Goal: Transaction & Acquisition: Book appointment/travel/reservation

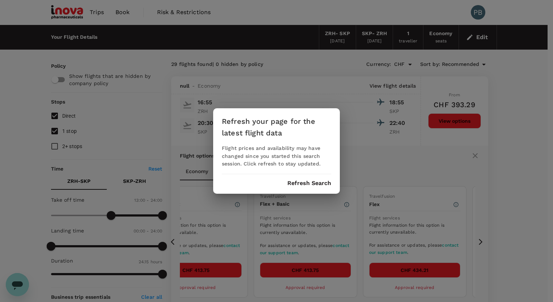
click at [308, 189] on div "Refresh your page for the latest flight data Flight prices and availability may…" at bounding box center [276, 151] width 127 height 86
click at [310, 183] on button "Refresh Search" at bounding box center [309, 183] width 44 height 7
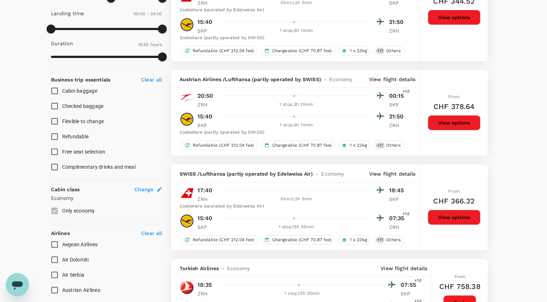
type input "1020"
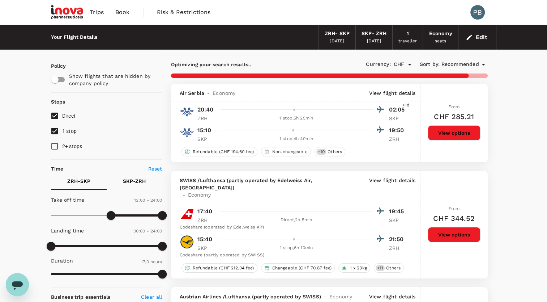
click at [55, 130] on input "1 stop" at bounding box center [54, 130] width 15 height 15
checkbox input "false"
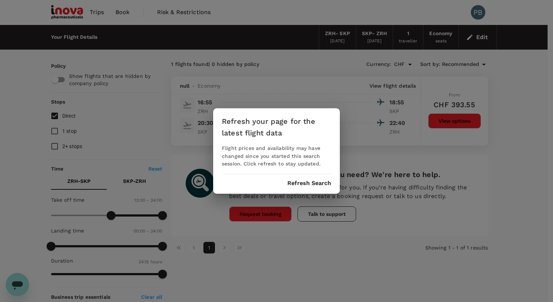
click at [309, 182] on button "Refresh Search" at bounding box center [309, 183] width 44 height 7
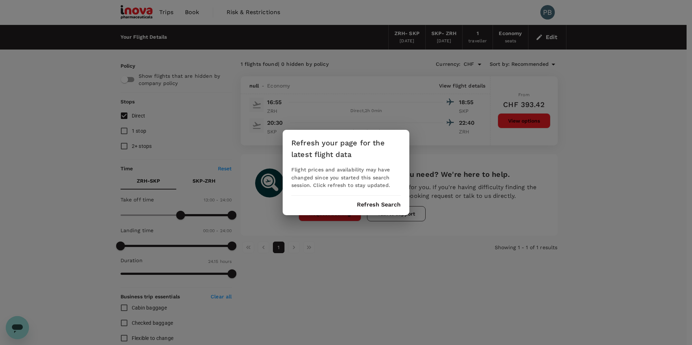
click at [378, 204] on button "Refresh Search" at bounding box center [379, 204] width 44 height 7
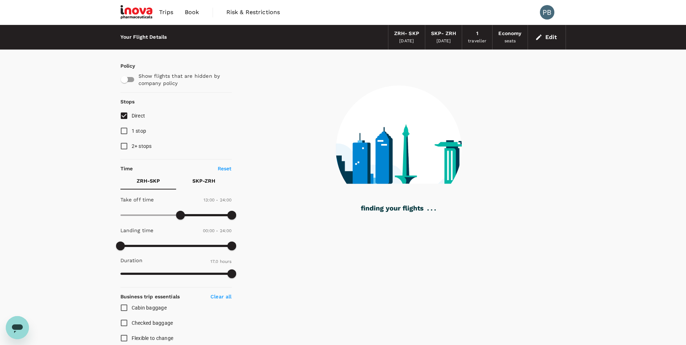
type input "1455"
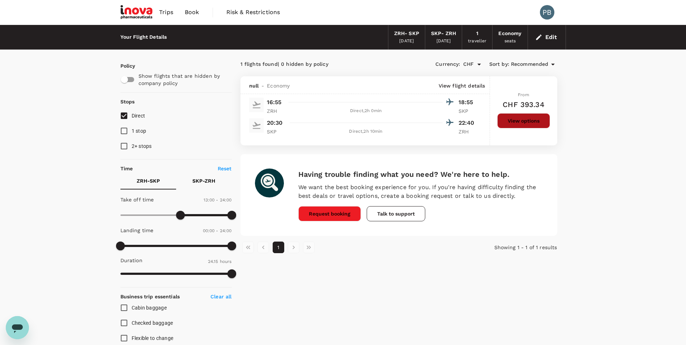
click at [519, 123] on button "View options" at bounding box center [523, 120] width 53 height 15
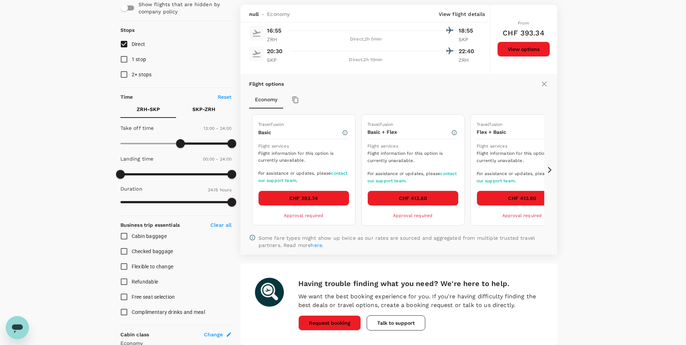
scroll to position [76, 0]
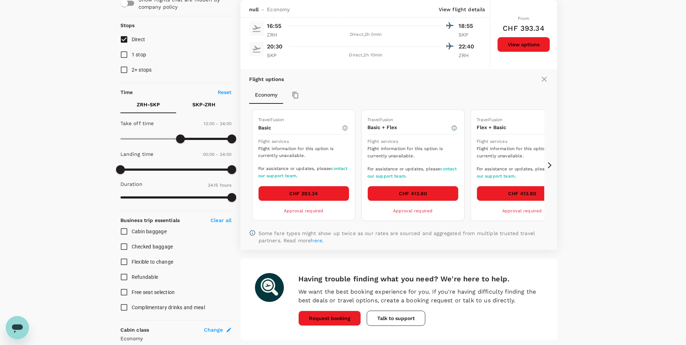
click at [305, 193] on button "CHF 393.34" at bounding box center [303, 193] width 91 height 15
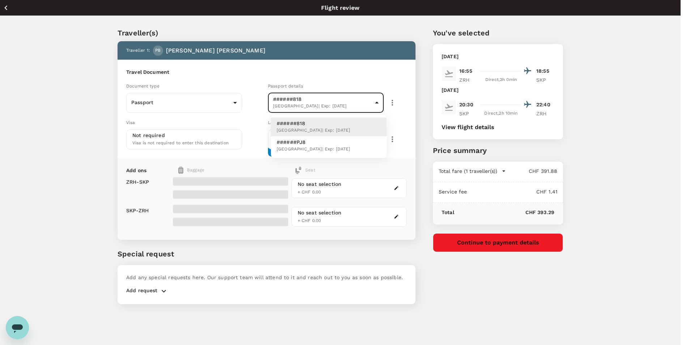
click at [332, 103] on body "Back to flight results Flight review Traveller(s) Traveller 1 : PB Philip Barr …" at bounding box center [343, 182] width 686 height 365
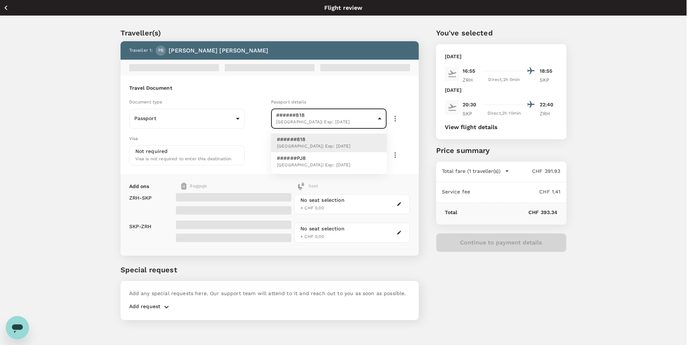
click at [320, 161] on p "######PJ8" at bounding box center [314, 157] width 74 height 7
type input "c04caa5c-f761-4213-b385-4246e65f00b6"
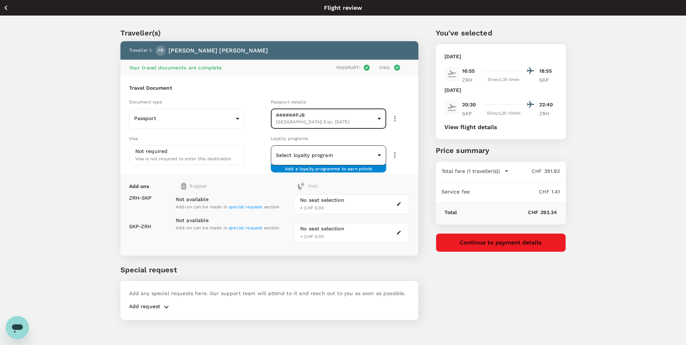
click at [333, 154] on body "Back to flight results Flight review Traveller(s) Traveller 1 : PB Philip Barr …" at bounding box center [343, 182] width 686 height 365
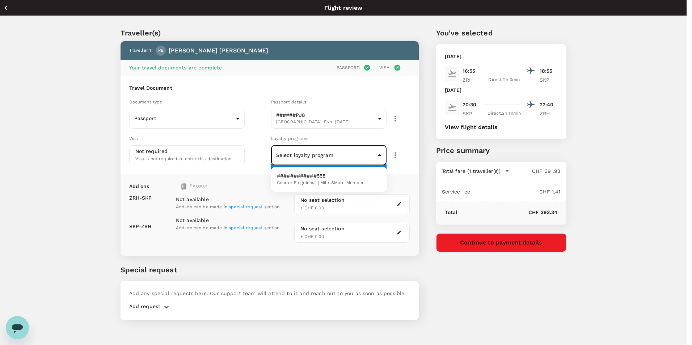
click at [329, 179] on p "############558" at bounding box center [320, 175] width 87 height 7
type input "77d83dec-95aa-4274-b36f-c5d7db2fdab9"
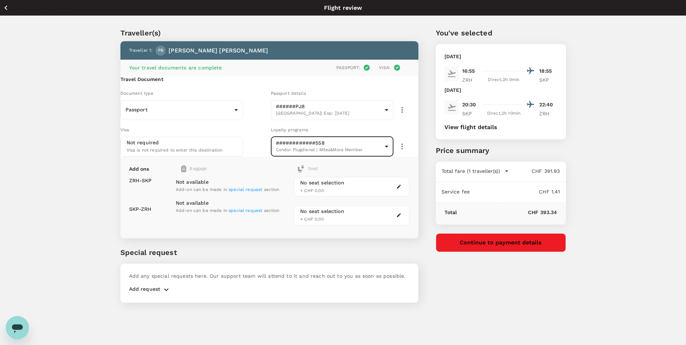
click at [398, 189] on icon "button" at bounding box center [399, 187] width 4 height 4
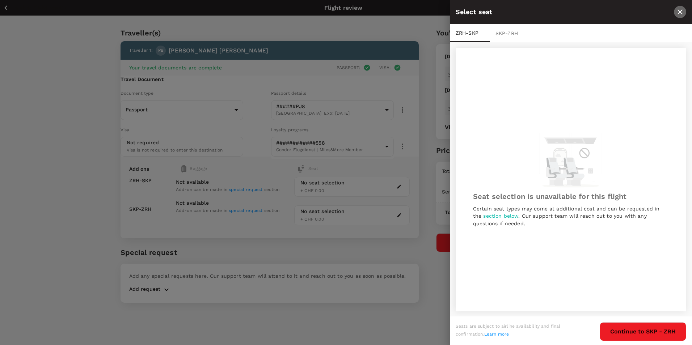
click at [552, 12] on icon "close" at bounding box center [679, 12] width 9 height 9
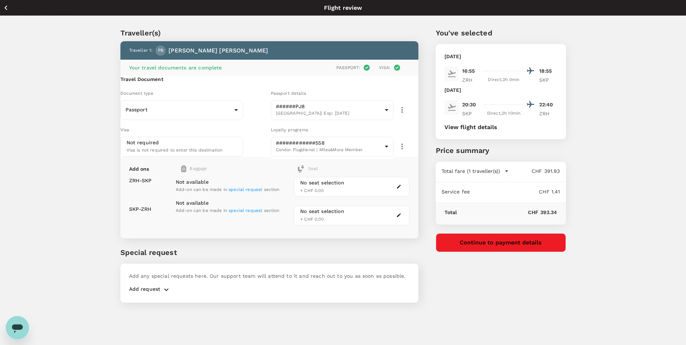
click at [7, 8] on icon "button" at bounding box center [5, 7] width 9 height 9
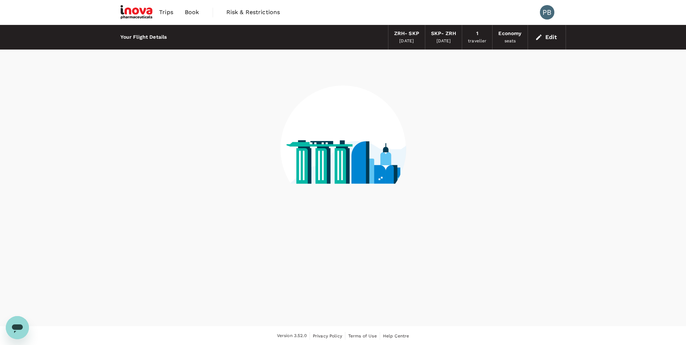
scroll to position [1, 0]
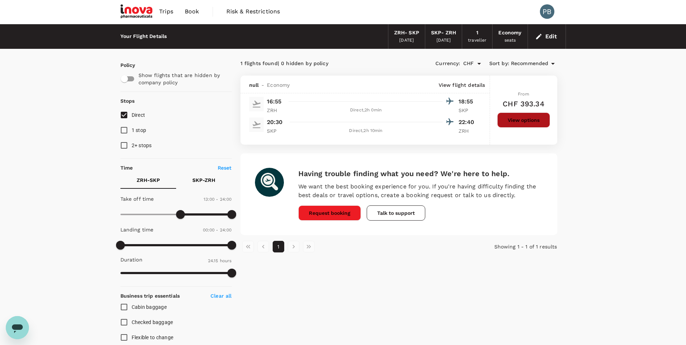
click at [515, 119] on button "View options" at bounding box center [523, 119] width 53 height 15
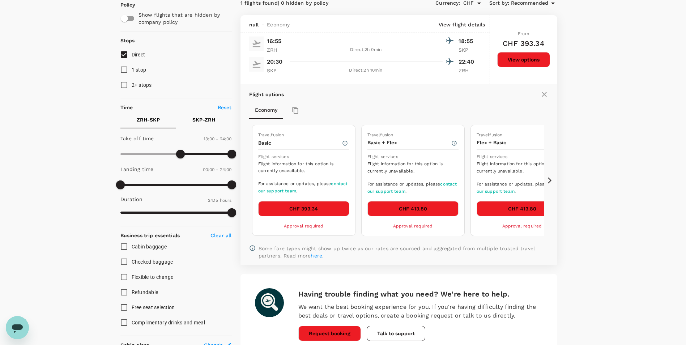
scroll to position [76, 0]
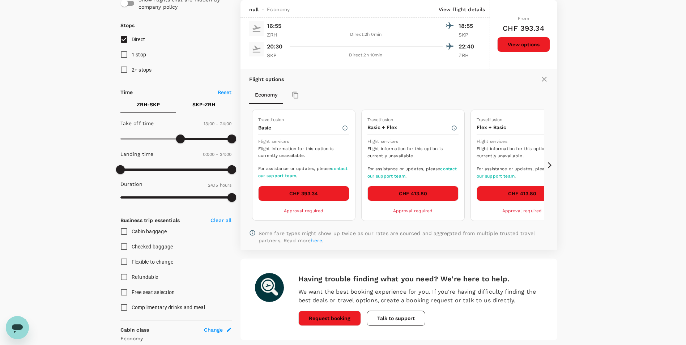
click at [550, 165] on icon at bounding box center [549, 165] width 7 height 7
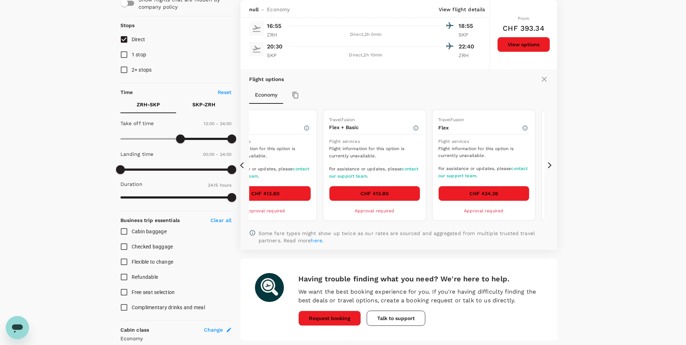
click at [550, 165] on icon at bounding box center [549, 165] width 7 height 7
click at [483, 194] on button "CHF 434.26" at bounding box center [483, 193] width 91 height 15
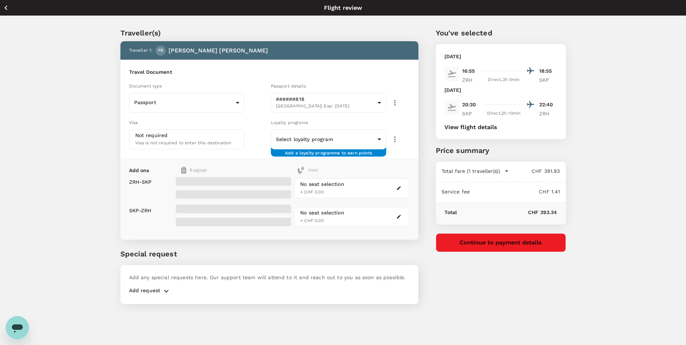
click at [395, 189] on div "No seat selection + CHF 0.00 No seat selection + CHF 0.00" at bounding box center [350, 201] width 118 height 60
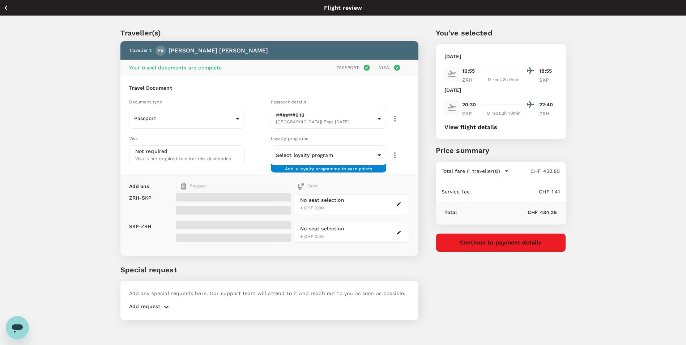
click at [392, 206] on div "No seat selection + CHF 0.00" at bounding box center [351, 204] width 115 height 20
click at [333, 118] on body "Back to flight results Flight review Traveller(s) Traveller 1 : PB Philip Barr …" at bounding box center [346, 182] width 692 height 365
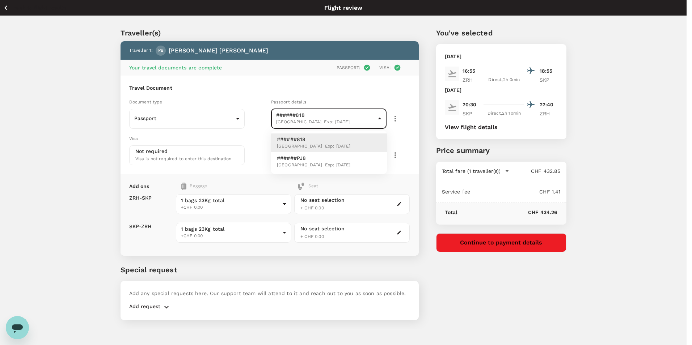
click at [326, 162] on span "Germany | Exp: 17 Jun 2028" at bounding box center [314, 165] width 74 height 7
type input "c04caa5c-f761-4213-b385-4246e65f00b6"
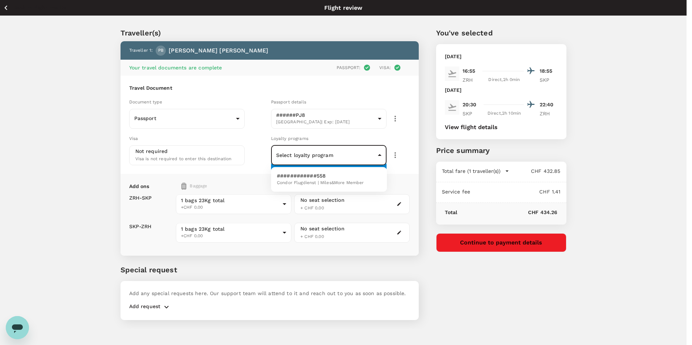
click at [326, 154] on body "Back to flight results Flight review Traveller(s) Traveller 1 : PB Philip Barr …" at bounding box center [346, 182] width 692 height 365
click at [327, 177] on p "############558" at bounding box center [320, 175] width 87 height 7
type input "77d83dec-95aa-4274-b36f-c5d7db2fdab9"
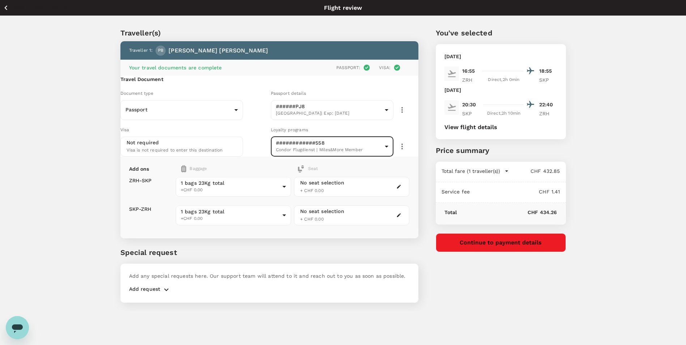
click at [329, 195] on div "No seat selection + CHF 0.00" at bounding box center [322, 187] width 44 height 16
click at [399, 189] on icon "button" at bounding box center [399, 187] width 4 height 4
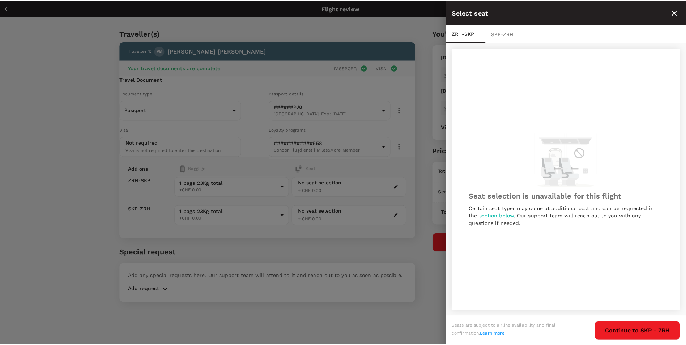
scroll to position [1, 0]
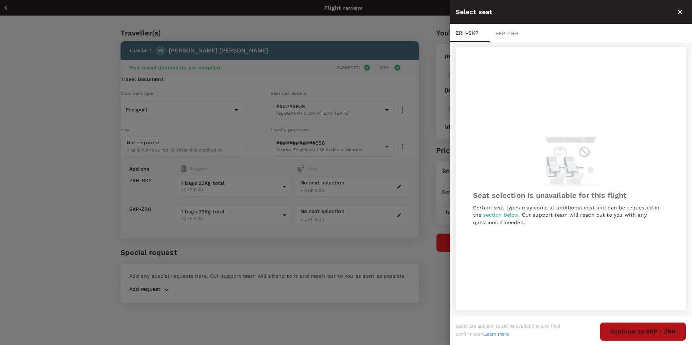
click at [552, 301] on button "Continue to SKP - ZRH" at bounding box center [642, 331] width 86 height 19
click at [552, 301] on button "Finish" at bounding box center [666, 331] width 39 height 19
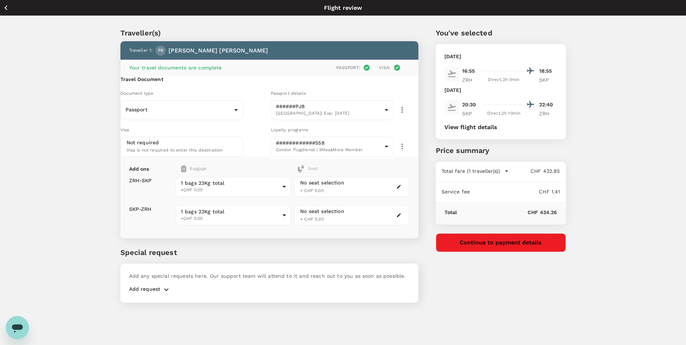
click at [404, 197] on div "No seat selection + CHF 0.00" at bounding box center [351, 187] width 115 height 20
click at [399, 189] on icon "button" at bounding box center [399, 187] width 4 height 4
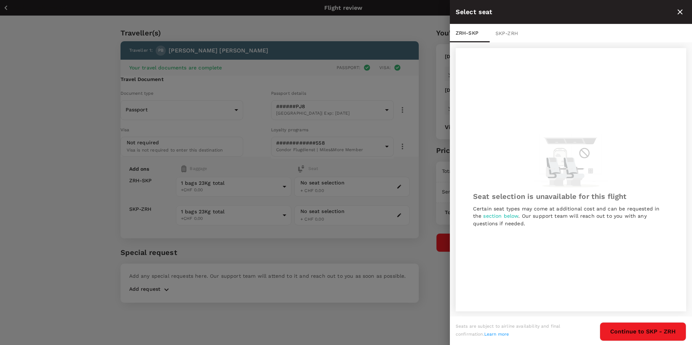
click at [500, 217] on span "section below" at bounding box center [500, 216] width 35 height 6
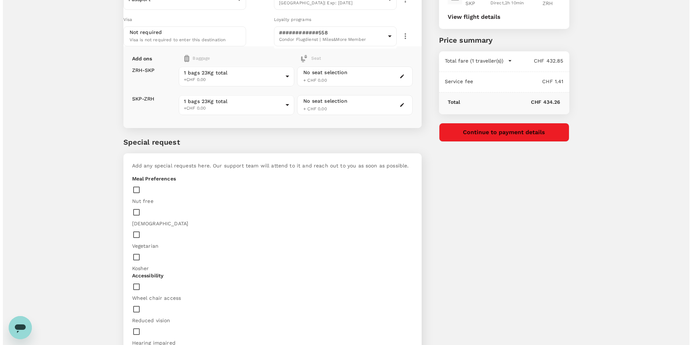
scroll to position [127, 0]
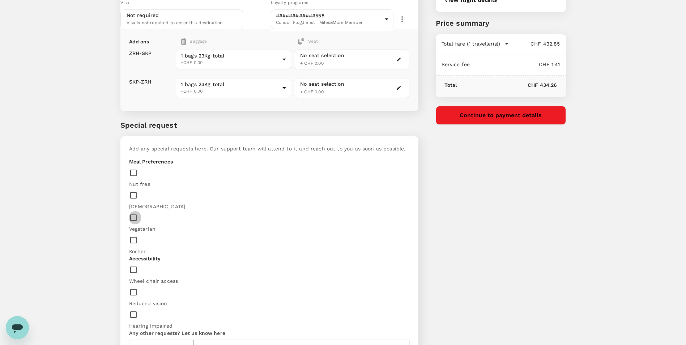
click at [141, 210] on input "checkbox" at bounding box center [135, 217] width 12 height 15
checkbox input "true"
click at [399, 62] on icon "button" at bounding box center [398, 59] width 5 height 5
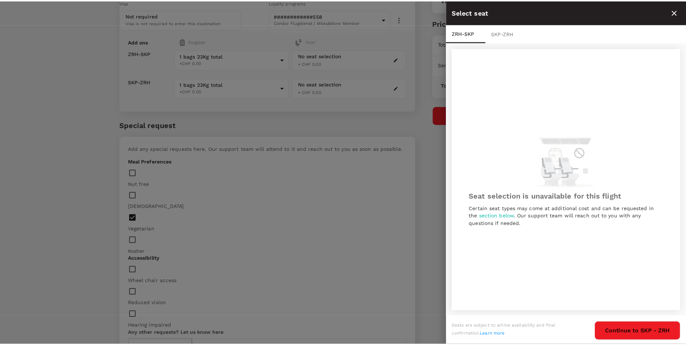
scroll to position [1, 0]
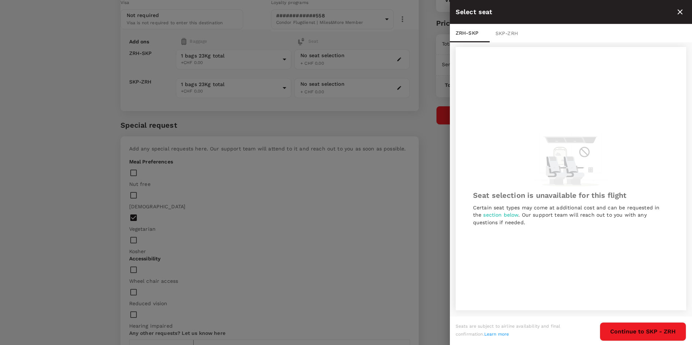
click at [432, 169] on div at bounding box center [346, 172] width 692 height 345
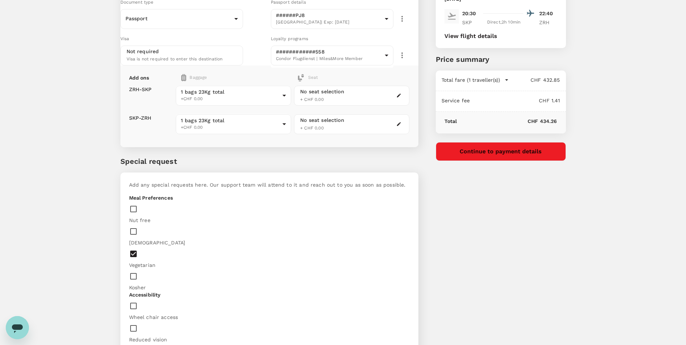
scroll to position [127, 0]
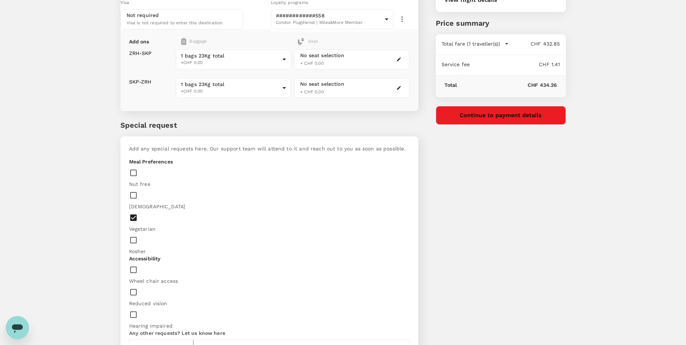
drag, startPoint x: 225, startPoint y: 260, endPoint x: 187, endPoint y: 259, distance: 37.6
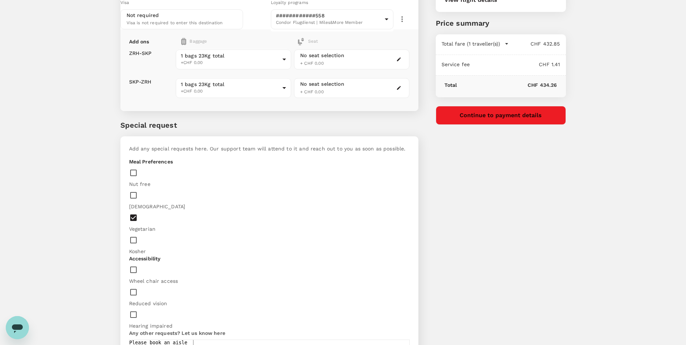
drag, startPoint x: 279, startPoint y: 259, endPoint x: 206, endPoint y: 260, distance: 72.7
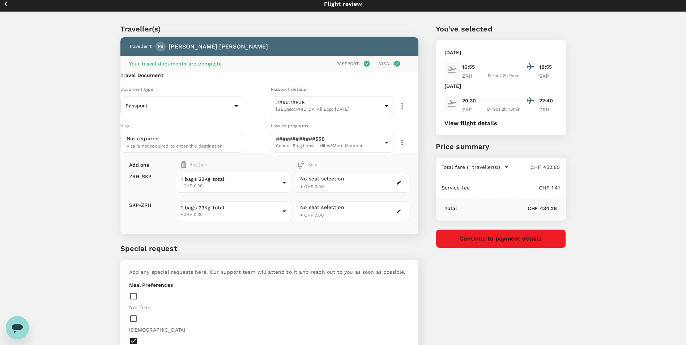
scroll to position [0, 0]
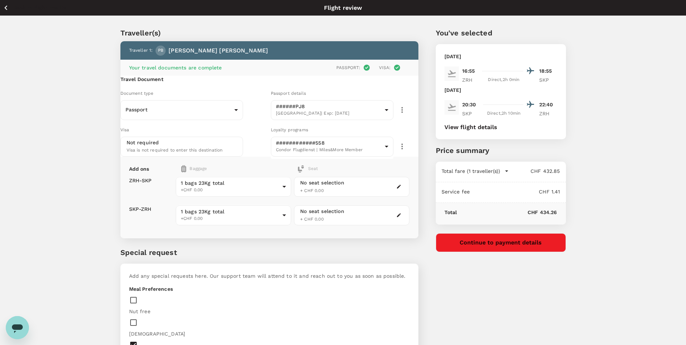
type textarea "Please book an aisle seat as far to the front as possible."
click at [5, 5] on icon "button" at bounding box center [5, 7] width 9 height 9
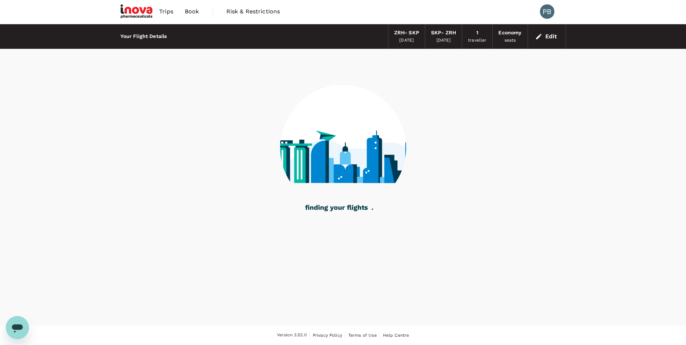
click at [191, 12] on span "Book" at bounding box center [192, 11] width 14 height 9
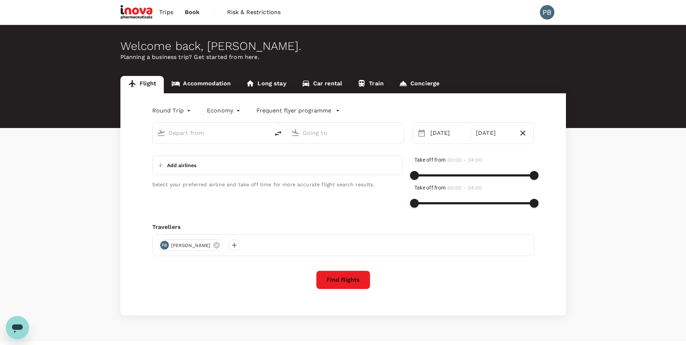
type input "Zurich (ZRH)"
type input "Skopje (SKP)"
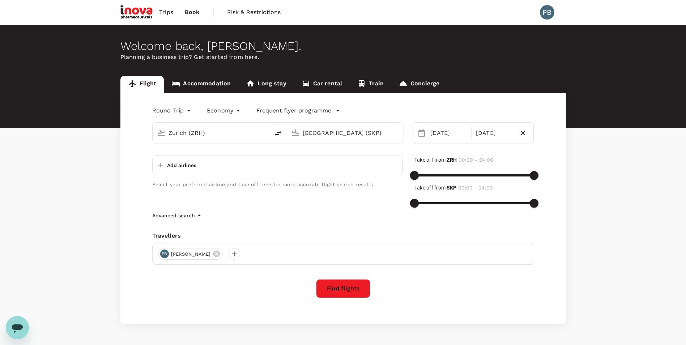
click at [211, 83] on link "Accommodation" at bounding box center [201, 84] width 75 height 17
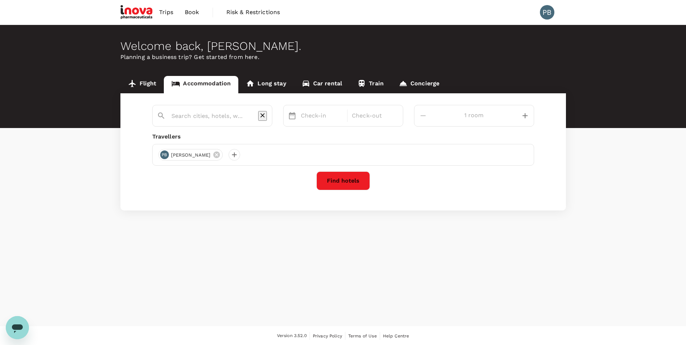
click at [223, 120] on input "text" at bounding box center [209, 115] width 76 height 11
type input "skopje"
click at [340, 112] on p "Check-in" at bounding box center [322, 115] width 42 height 9
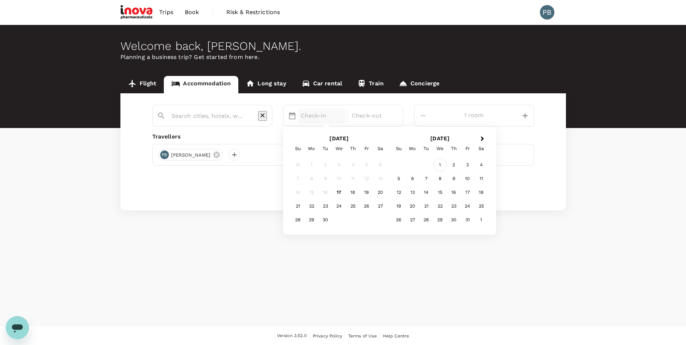
click at [447, 164] on div "1" at bounding box center [440, 165] width 14 height 14
click at [360, 163] on div "2" at bounding box center [353, 165] width 14 height 14
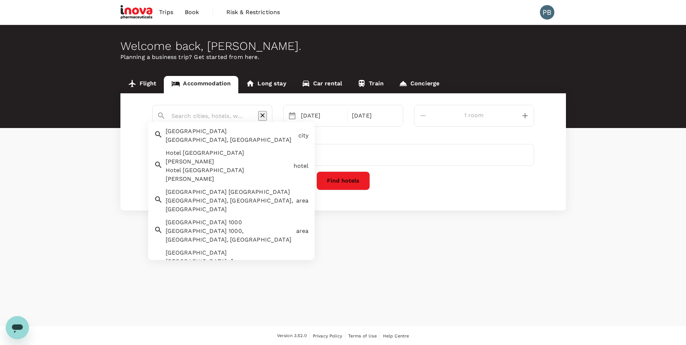
click at [224, 118] on input "text" at bounding box center [209, 115] width 76 height 11
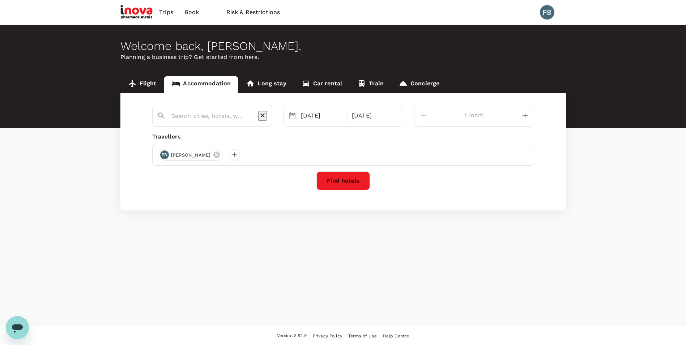
click at [204, 112] on input "text" at bounding box center [209, 115] width 76 height 11
click at [214, 115] on input "[GEOGRAPHIC_DATA]" at bounding box center [209, 115] width 76 height 11
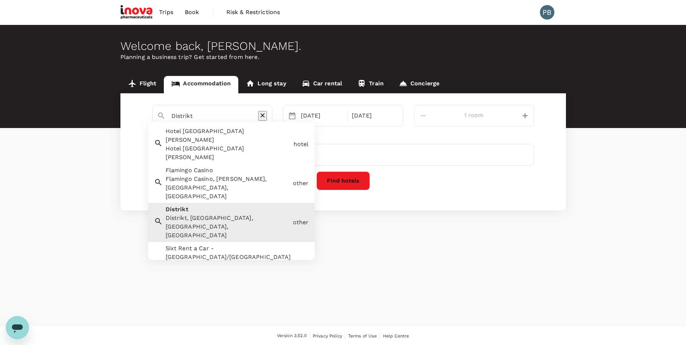
drag, startPoint x: 201, startPoint y: 115, endPoint x: 106, endPoint y: 109, distance: 95.0
click at [106, 109] on div "Flight Accommodation Long stay Car rental Train Concierge Distrikt Hotel Old Al…" at bounding box center [343, 143] width 686 height 135
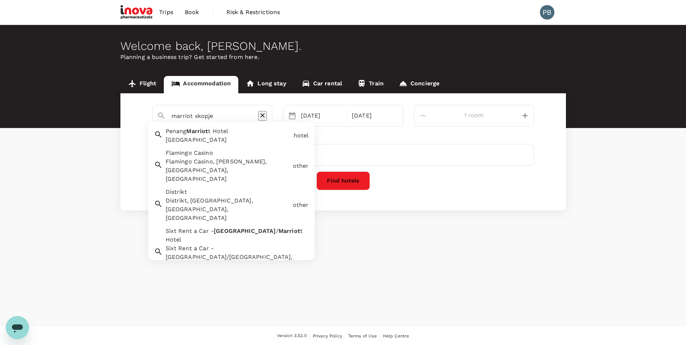
click at [232, 117] on input "marriot skopje" at bounding box center [209, 115] width 76 height 11
drag, startPoint x: 219, startPoint y: 117, endPoint x: 136, endPoint y: 119, distance: 83.2
click at [136, 119] on div "marriot skopje Penang Marriot t Hotel Penang Marriott Hotel hotel Flamingo Casi…" at bounding box center [343, 151] width 446 height 117
type input "Penang Marriott Hotel"
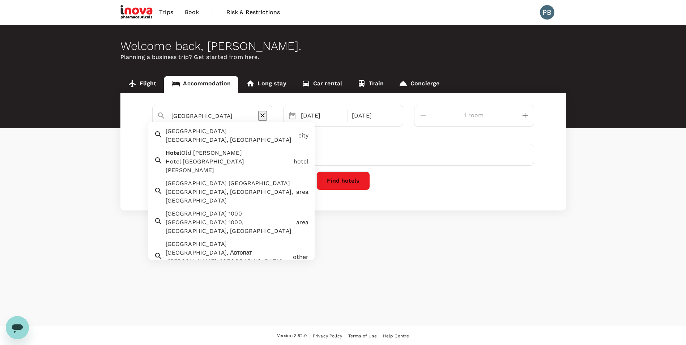
drag, startPoint x: 254, startPoint y: 118, endPoint x: 132, endPoint y: 118, distance: 121.2
click at [132, 118] on div "Penang Marriott Hotel Skopje Skopje, North Macedonia city Hotel Old Alisa Hotel…" at bounding box center [343, 151] width 446 height 117
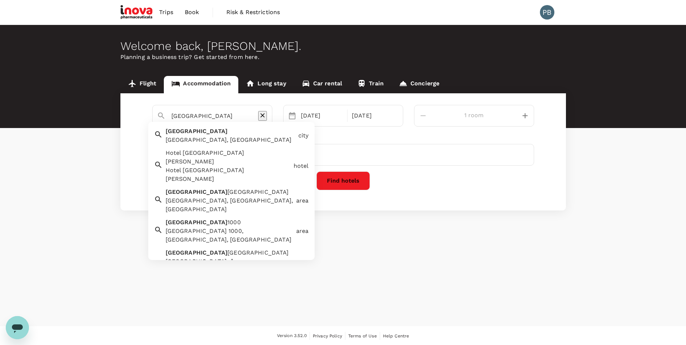
click at [203, 133] on div "Skopje Skopje, North Macedonia" at bounding box center [229, 134] width 133 height 20
type input "[GEOGRAPHIC_DATA]"
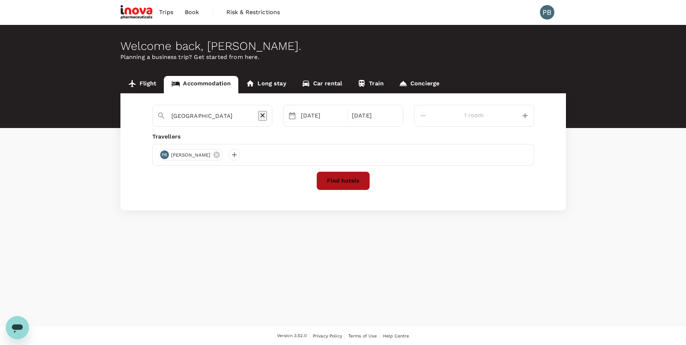
click at [343, 179] on button "Find hotels" at bounding box center [343, 180] width 54 height 19
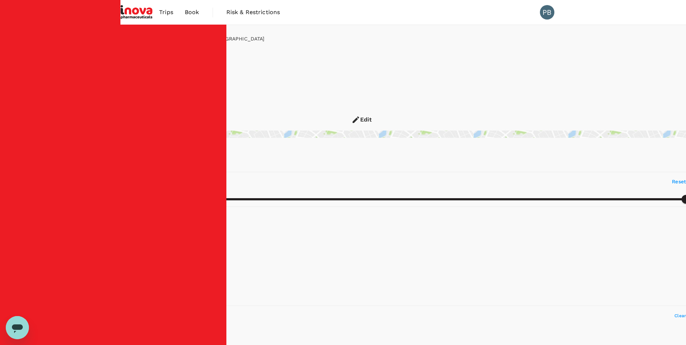
type input "187.9"
type input "8.9"
type input "188.01"
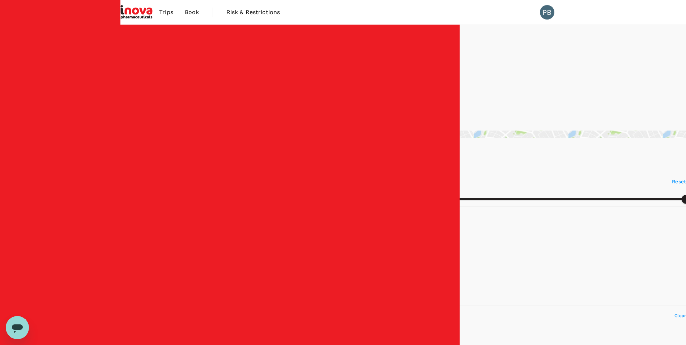
type input "8.01"
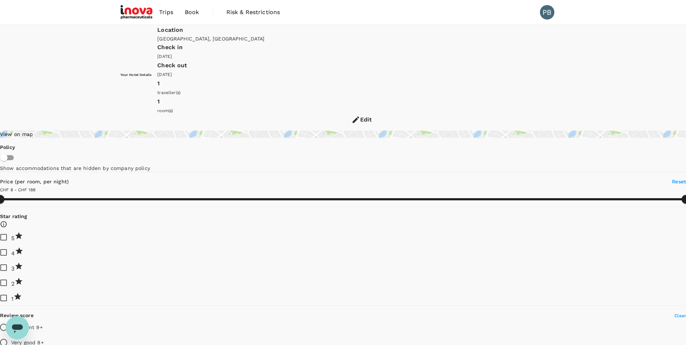
type input "188.01"
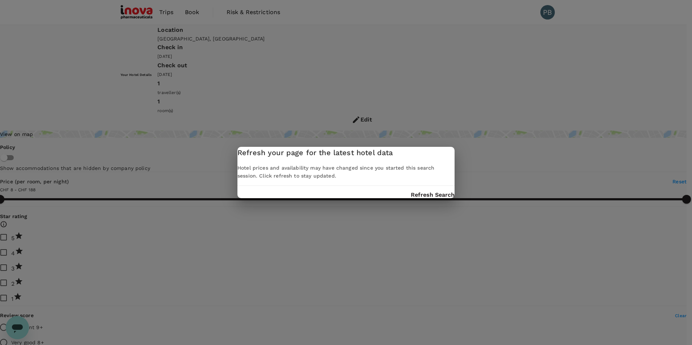
click at [169, 13] on div "Refresh your page for the latest hotel data Hotel prices and availability may h…" at bounding box center [346, 172] width 692 height 345
click at [169, 7] on div "Refresh your page for the latest hotel data Hotel prices and availability may h…" at bounding box center [346, 172] width 692 height 345
click at [411, 198] on button "Refresh Search" at bounding box center [433, 195] width 44 height 7
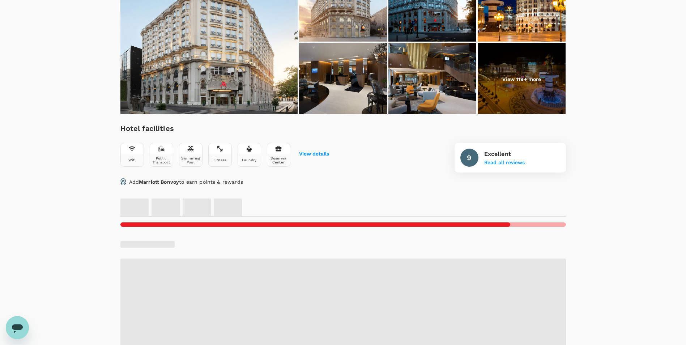
scroll to position [289, 0]
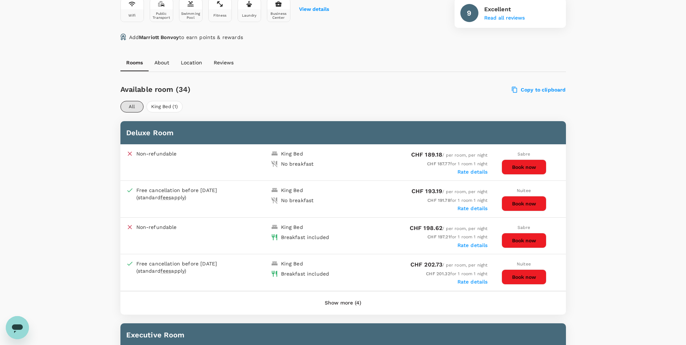
click at [342, 301] on button "Show more (4)" at bounding box center [343, 302] width 57 height 17
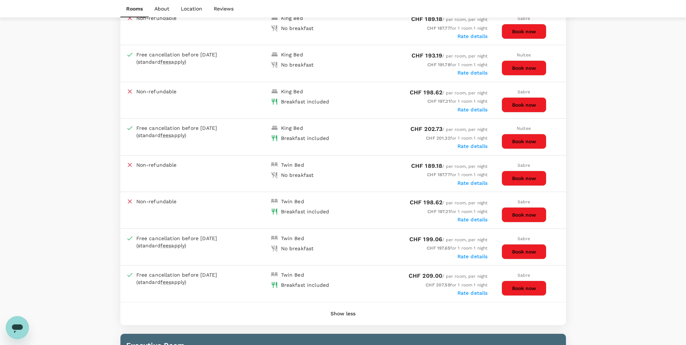
scroll to position [434, 0]
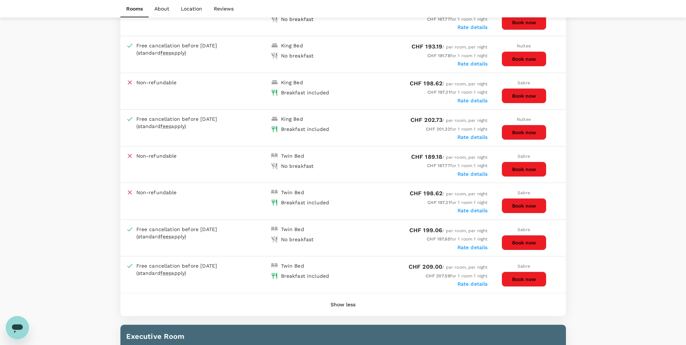
click at [528, 131] on button "Book now" at bounding box center [524, 132] width 45 height 15
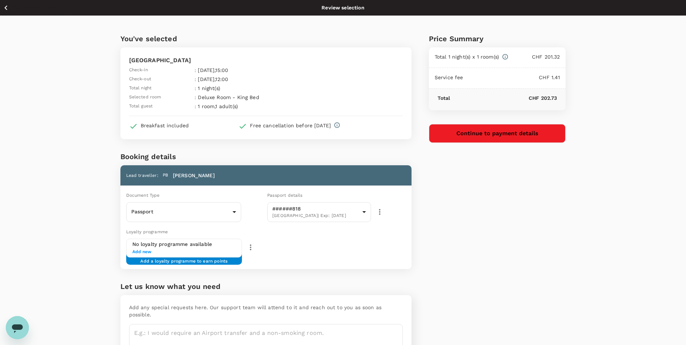
click at [151, 250] on span "Add new" at bounding box center [184, 251] width 104 height 7
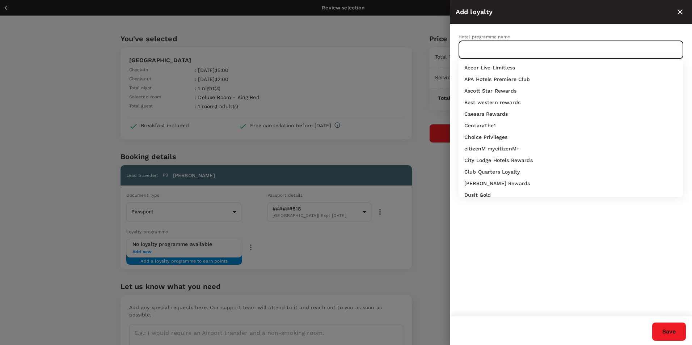
click at [486, 48] on input "text" at bounding box center [565, 50] width 207 height 14
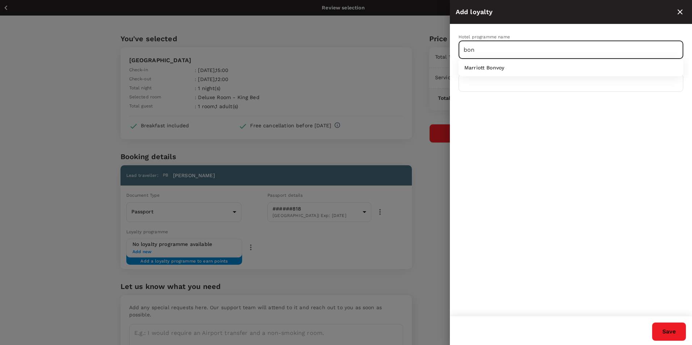
click at [515, 67] on div "Marriott Bonvoy" at bounding box center [570, 67] width 213 height 7
type input "Marriott Bonvoy"
click at [500, 81] on input "text" at bounding box center [570, 83] width 225 height 18
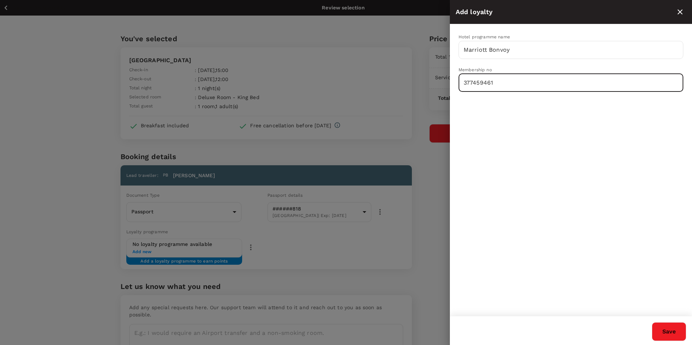
type input "377459461"
click at [672, 332] on button "Save" at bounding box center [668, 331] width 34 height 19
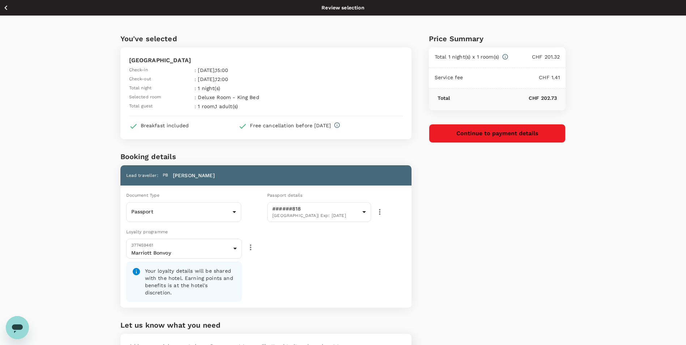
scroll to position [36, 0]
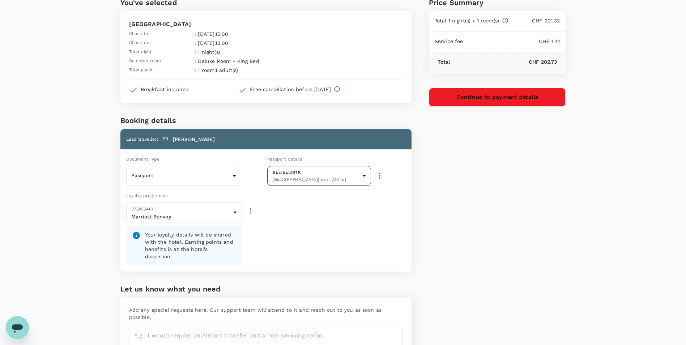
click at [350, 178] on body "Back to hotel details Review selection You've selected Skopje Marriott Hotel Ch…" at bounding box center [343, 178] width 686 height 429
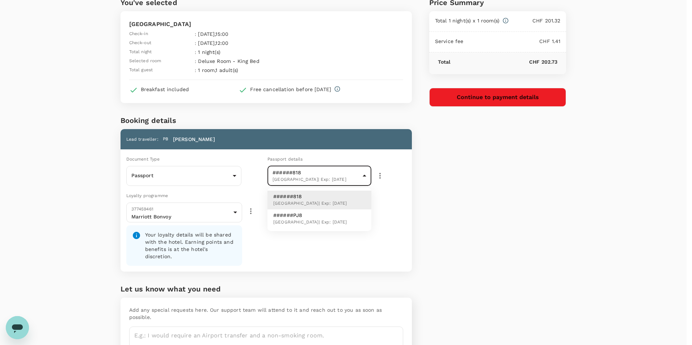
click at [341, 220] on li "######PJ8 Germany | Exp: 17 Jun 2028" at bounding box center [319, 218] width 104 height 19
type input "c04caa5c-f761-4213-b385-4246e65f00b6"
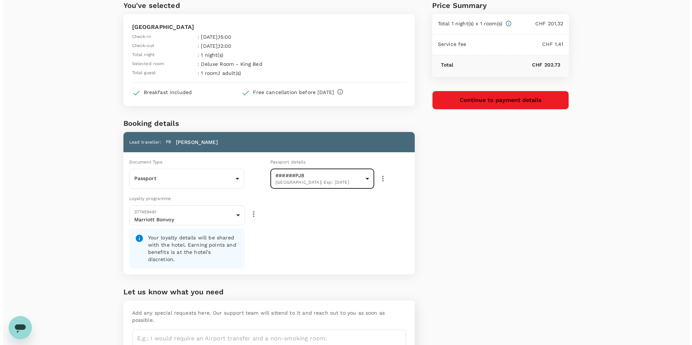
scroll to position [0, 0]
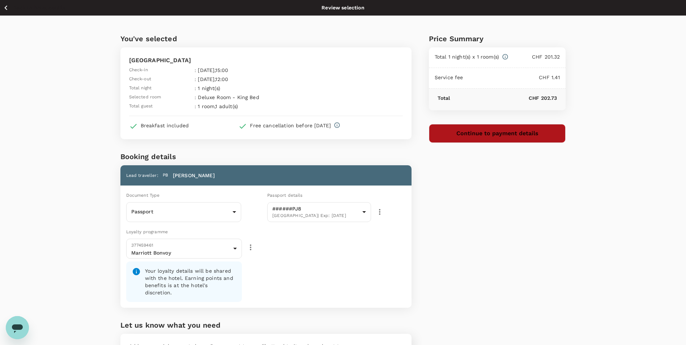
click at [508, 135] on button "Continue to payment details" at bounding box center [497, 133] width 137 height 19
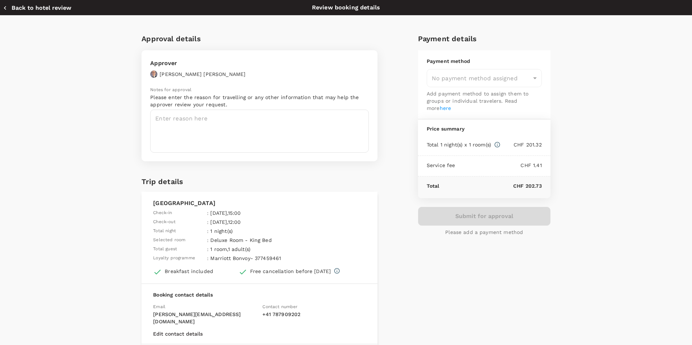
type input "9ec9df0e-f577-45b4-9753-0bf874b8ab7b"
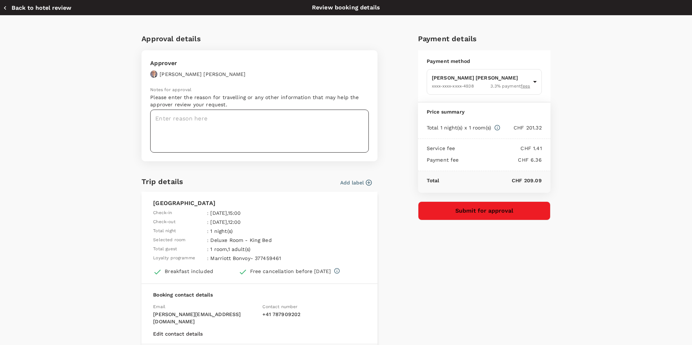
click at [215, 128] on textarea at bounding box center [259, 131] width 218 height 43
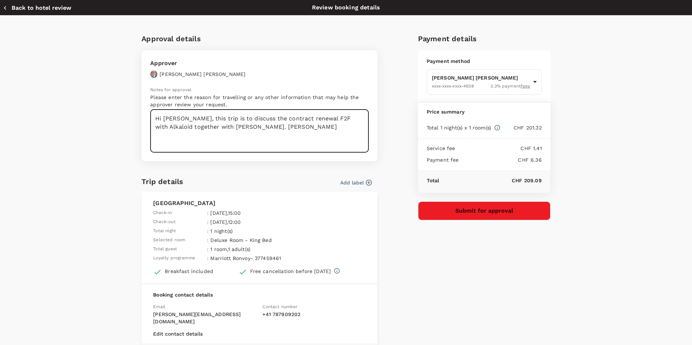
click at [211, 128] on textarea "Hi Sacha, this trip is to discuss the contract renewal F2F with Alkaloid togeth…" at bounding box center [259, 131] width 218 height 43
click at [220, 135] on textarea "Hi Sacha, this trip is to discuss the contract renewal F2F with Alkaloid togeth…" at bounding box center [259, 131] width 218 height 43
click at [266, 127] on textarea "Hi Sacha, this trip is to discuss the contract renewal F2F with Alkaloid togeth…" at bounding box center [259, 131] width 218 height 43
click at [317, 117] on textarea "Hi Sacha, this trip is to discuss the contract renewal F2F with Alkaloid togeth…" at bounding box center [259, 131] width 218 height 43
click at [307, 118] on textarea "Hi Sacha, this trip is to discuss the contract renewal F2F with Alkaloid togeth…" at bounding box center [259, 131] width 218 height 43
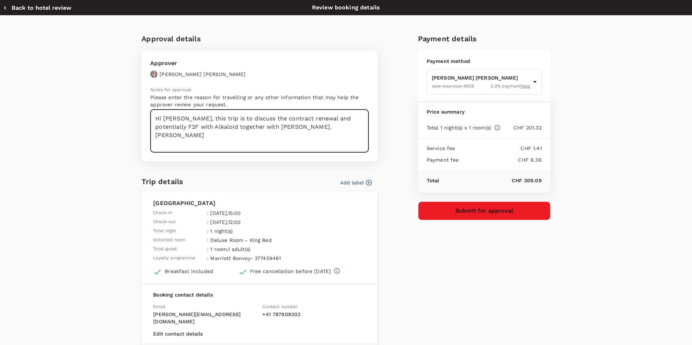
drag, startPoint x: 308, startPoint y: 119, endPoint x: 351, endPoint y: 119, distance: 43.4
click at [351, 119] on textarea "Hi Sacha, this trip is to discuss the contract renewal and potentially F2F with…" at bounding box center [259, 131] width 218 height 43
type textarea "Hi Sacha, this trip is to discuss the contract renewal F2F with Alkaloid togeth…"
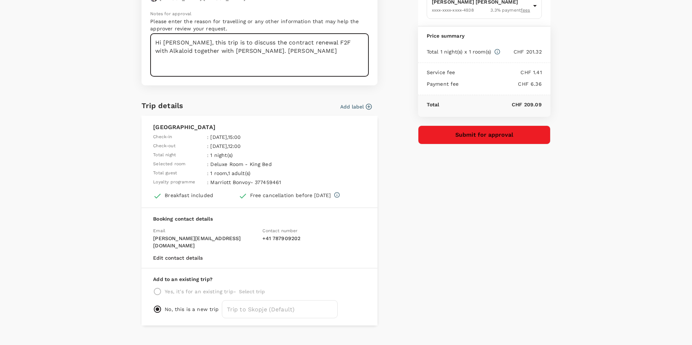
scroll to position [82, 0]
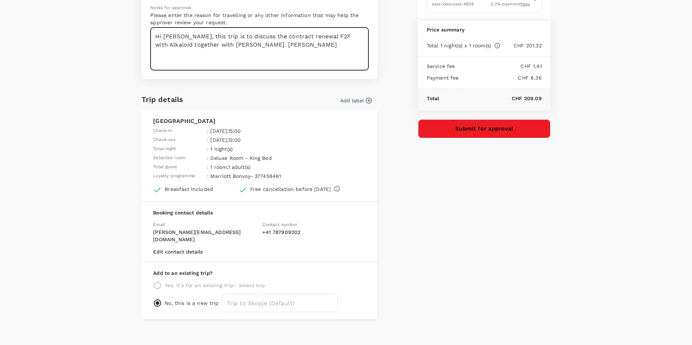
click at [493, 127] on button "Submit for approval" at bounding box center [484, 128] width 132 height 19
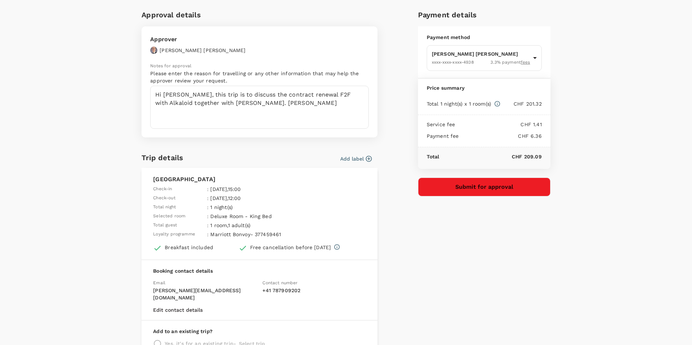
scroll to position [36, 0]
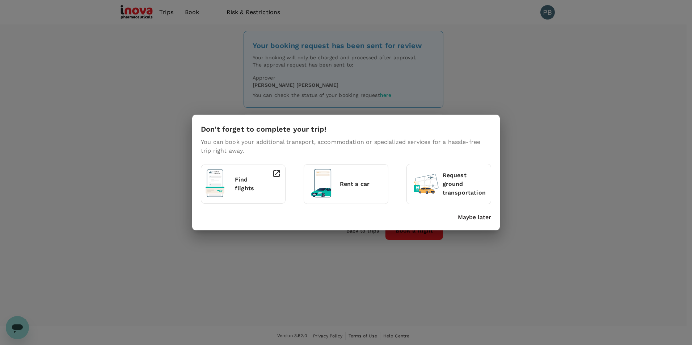
click at [237, 182] on p "Find flights" at bounding box center [246, 183] width 23 height 17
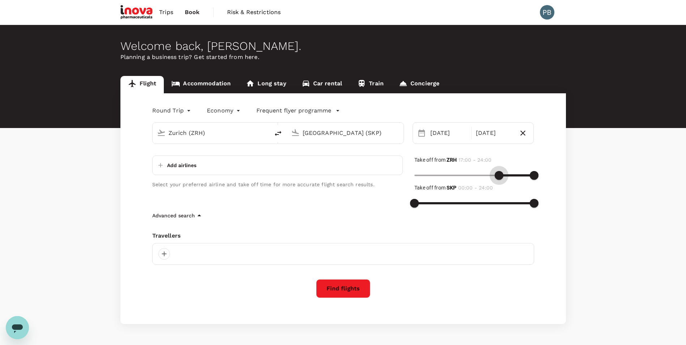
type input "960"
drag, startPoint x: 421, startPoint y: 175, endPoint x: 493, endPoint y: 176, distance: 72.0
click at [493, 176] on span at bounding box center [494, 175] width 9 height 9
type input "960"
drag, startPoint x: 418, startPoint y: 203, endPoint x: 493, endPoint y: 199, distance: 75.0
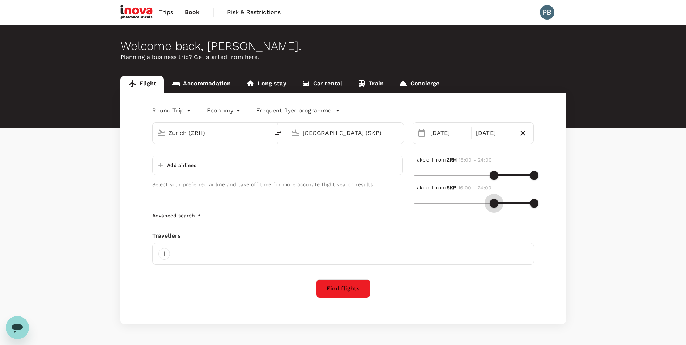
click at [493, 199] on span at bounding box center [494, 203] width 9 height 9
click at [163, 252] on div at bounding box center [164, 254] width 12 height 12
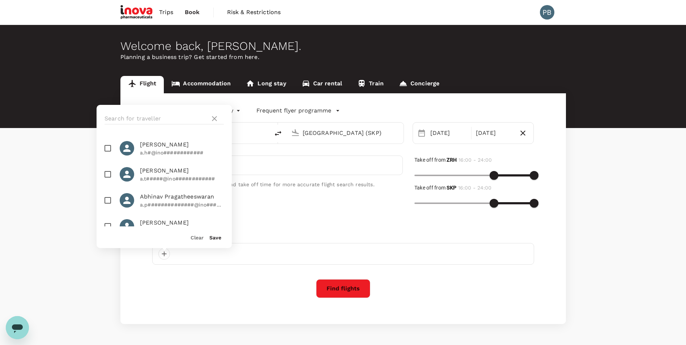
click at [254, 299] on div "Round Trip roundtrip Economy economy Frequent flyer programme Zurich (ZRH) Skop…" at bounding box center [343, 208] width 446 height 231
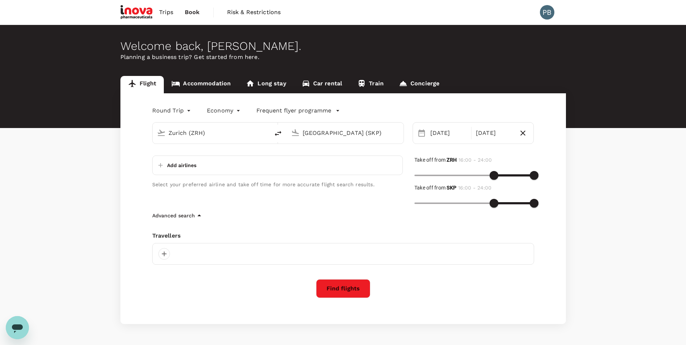
click at [343, 288] on button "Find flights" at bounding box center [343, 288] width 54 height 19
click at [338, 286] on button "Find flights" at bounding box center [343, 288] width 54 height 19
click at [170, 255] on div at bounding box center [164, 254] width 12 height 12
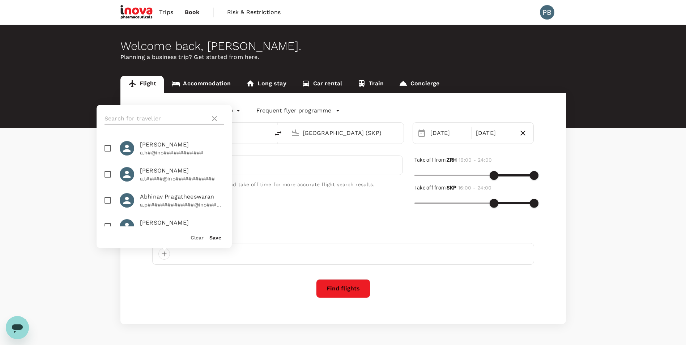
click at [159, 120] on input "text" at bounding box center [156, 119] width 103 height 12
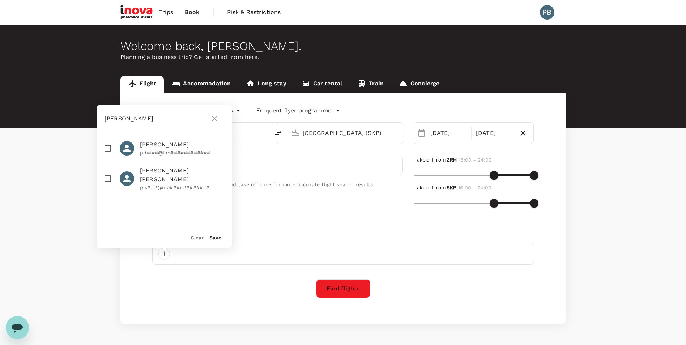
type input "[PERSON_NAME]"
click at [153, 146] on span "Philip Barr" at bounding box center [182, 144] width 84 height 9
checkbox input "true"
click at [215, 236] on button "Save" at bounding box center [215, 238] width 12 height 6
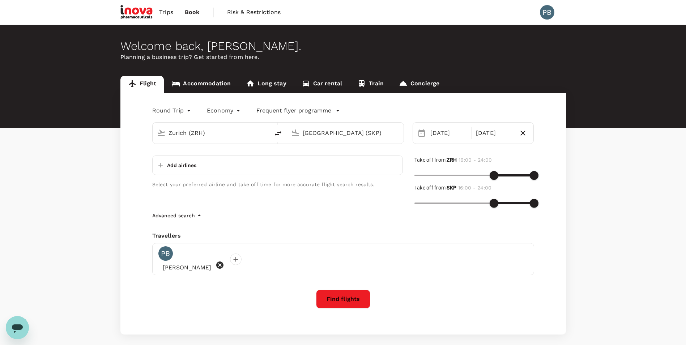
click at [346, 290] on button "Find flights" at bounding box center [343, 299] width 54 height 19
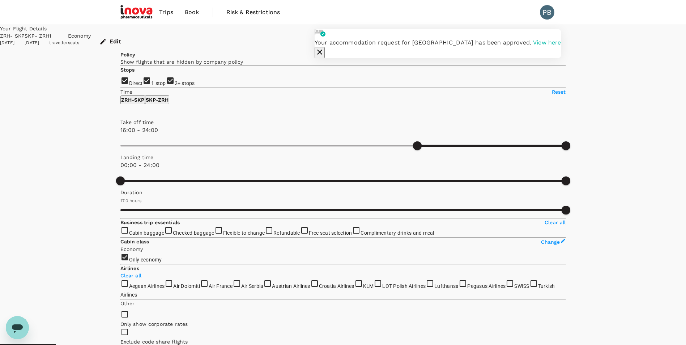
click at [126, 130] on input "1 stop" at bounding box center [343, 172] width 686 height 345
checkbox input "false"
click at [126, 146] on input "2+ stops" at bounding box center [343, 172] width 686 height 345
checkbox input "false"
type input "1455"
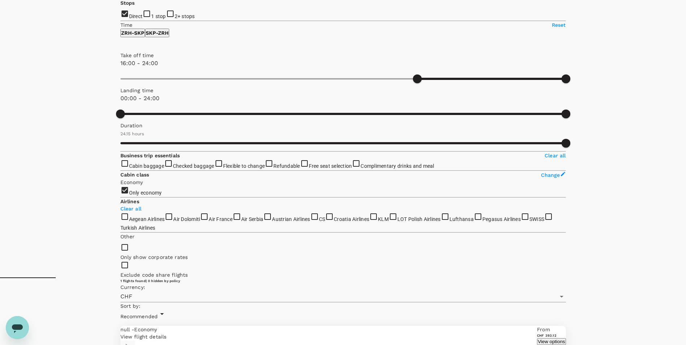
scroll to position [76, 0]
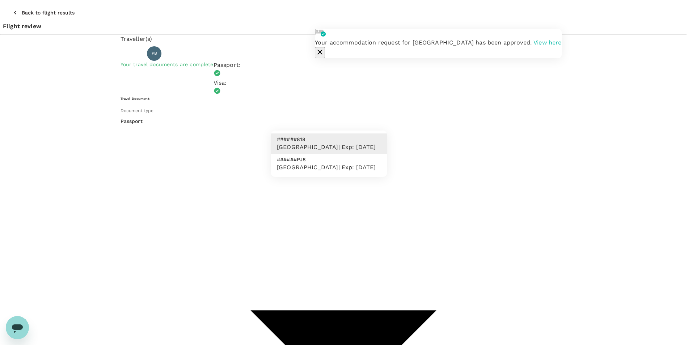
click at [336, 164] on span "Germany | Exp: 17 Jun 2028" at bounding box center [326, 167] width 99 height 7
type input "c04caa5c-f761-4213-b385-4246e65f00b6"
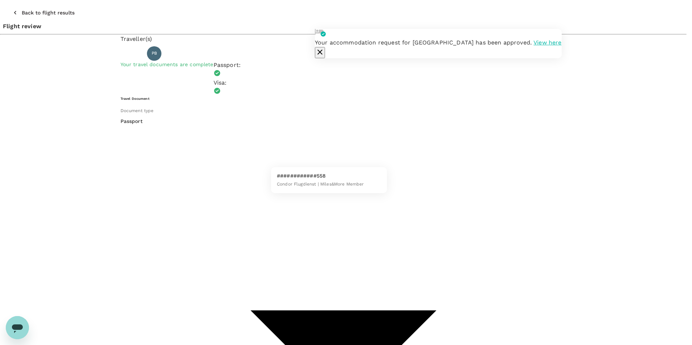
click at [328, 182] on span "Condor Flugdienst | Miles&More Member" at bounding box center [320, 184] width 87 height 5
type input "77d83dec-95aa-4274-b36f-c5d7db2fdab9"
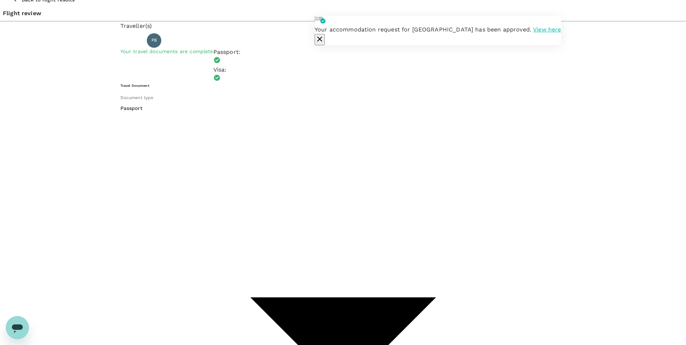
scroll to position [20, 0]
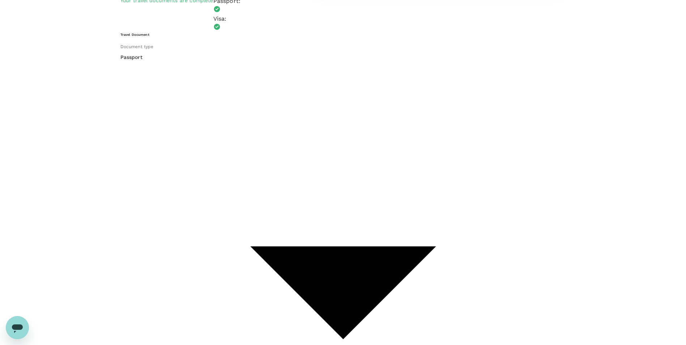
scroll to position [127, 0]
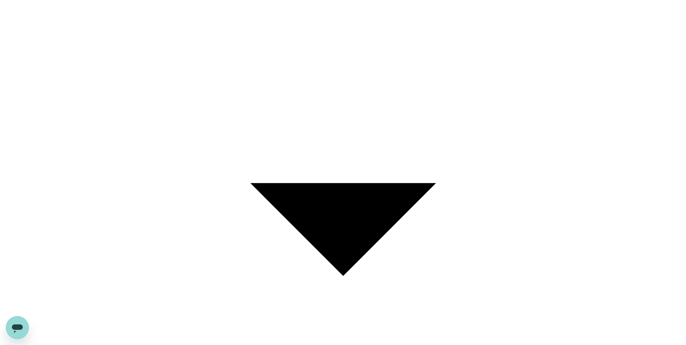
click at [275, 196] on input "checkbox" at bounding box center [343, 45] width 686 height 345
checkbox input "true"
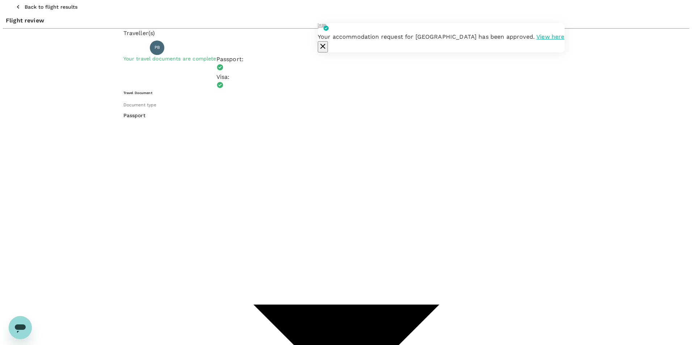
scroll to position [0, 0]
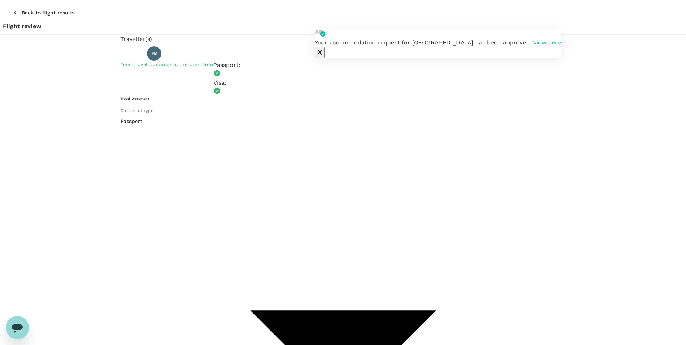
type textarea "Please book a aisle seat as far in the front as possible when the seating becom…"
type input "9ec9df0e-f577-45b4-9753-0bf874b8ab7b"
type textarea "Hi Sacha, this is the corresponding flight to the meeting with Alkaloid. KR, Ph…"
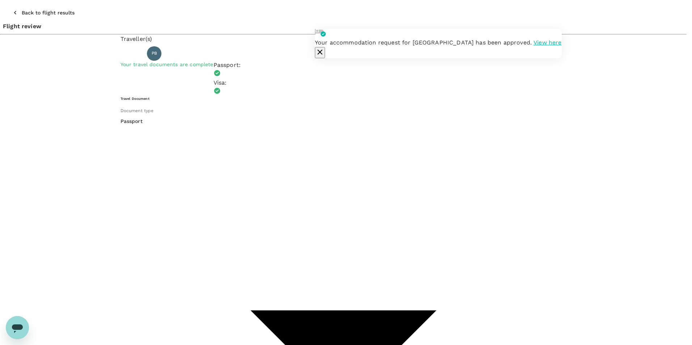
click at [322, 50] on icon "button" at bounding box center [319, 52] width 5 height 5
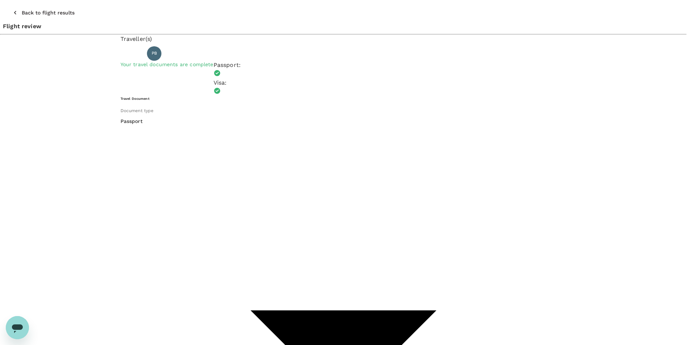
scroll to position [82, 0]
click at [153, 276] on input "radio" at bounding box center [346, 172] width 692 height 345
radio input "true"
radio input "false"
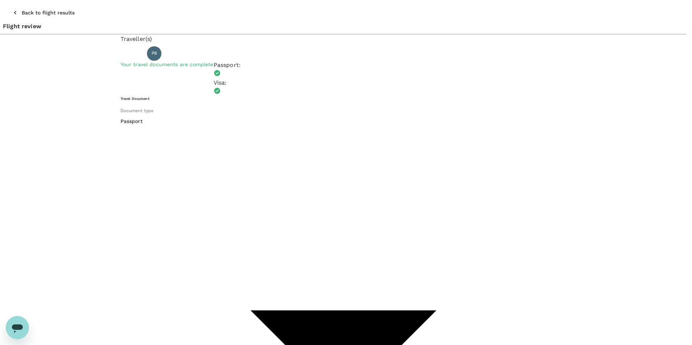
scroll to position [86, 0]
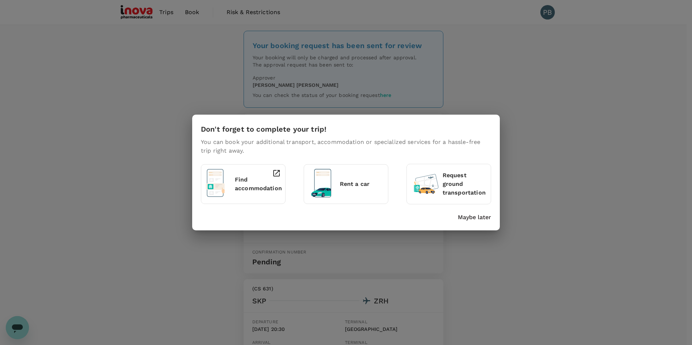
click at [482, 218] on p "Maybe later" at bounding box center [474, 217] width 33 height 9
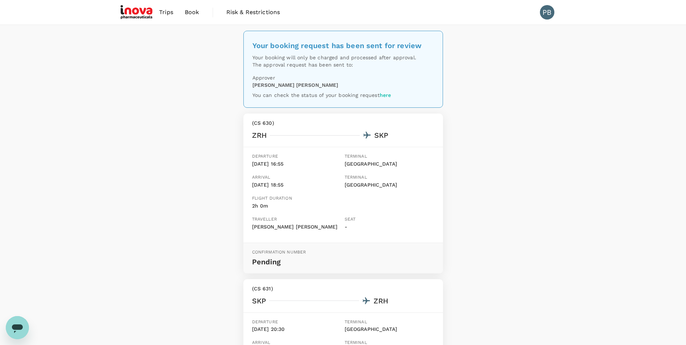
click at [166, 12] on span "Trips" at bounding box center [166, 12] width 14 height 9
